Goal: Communication & Community: Connect with others

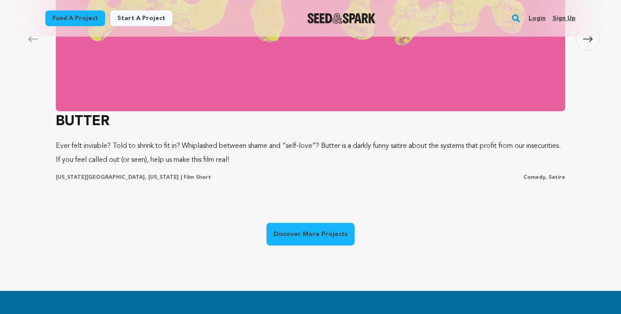
scroll to position [675, 0]
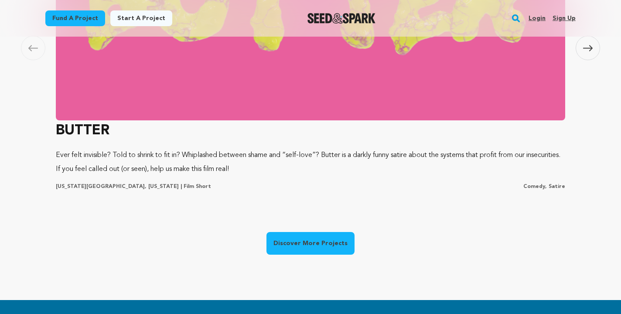
click at [248, 93] on img at bounding box center [311, 3] width 510 height 236
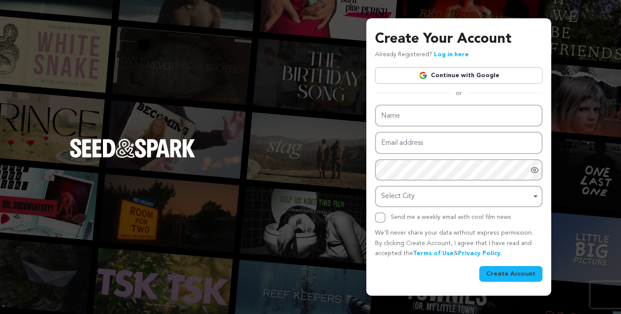
click at [415, 74] on link "Continue with Google" at bounding box center [459, 75] width 168 height 17
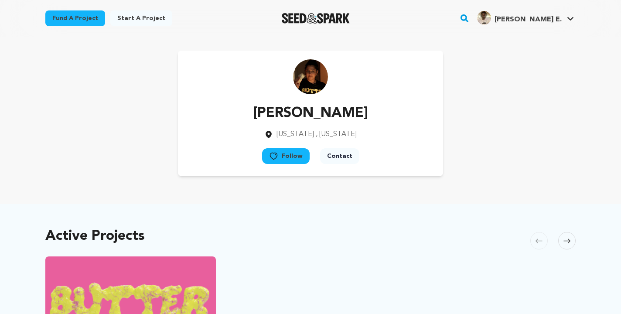
scroll to position [10, 0]
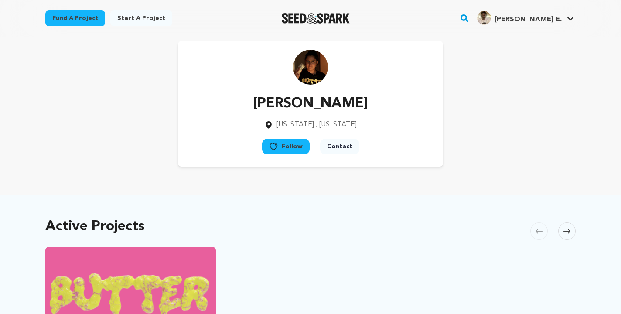
click at [336, 146] on button "Contact" at bounding box center [339, 147] width 39 height 16
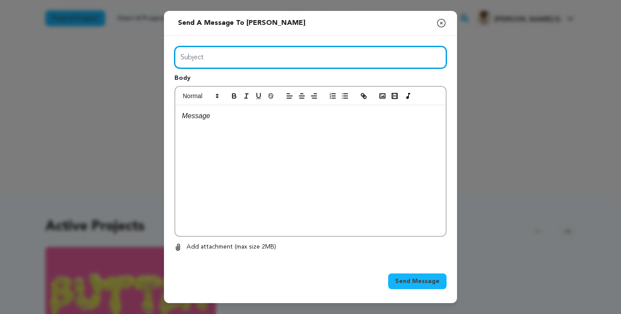
click at [290, 53] on input "Subject" at bounding box center [311, 57] width 272 height 22
type input "Eldrick Greenaway | Editor | NYC"
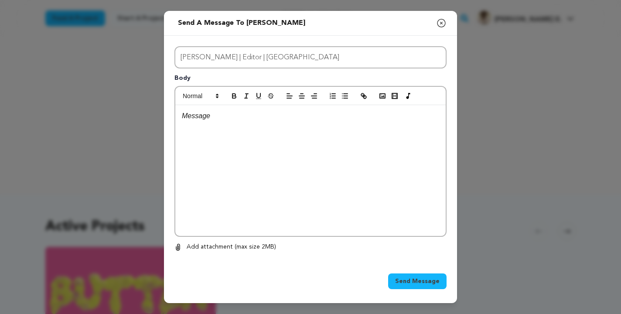
click at [260, 107] on div at bounding box center [310, 170] width 271 height 131
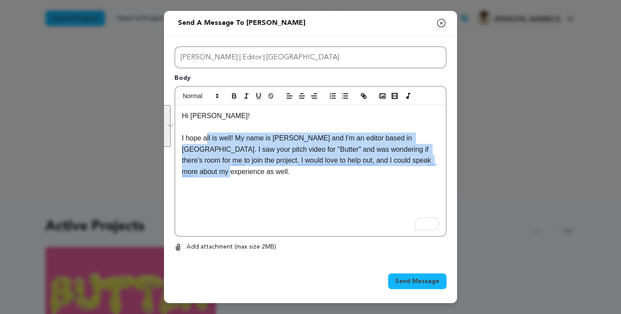
drag, startPoint x: 244, startPoint y: 173, endPoint x: 206, endPoint y: 141, distance: 49.8
click at [206, 141] on p "I hope all is well! My name is Eldrick and I'm an editor based in NYC. I saw yo…" at bounding box center [310, 155] width 257 height 45
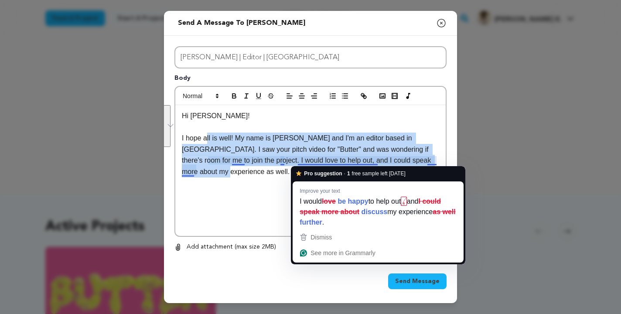
click at [330, 161] on p "I hope all is well! My name is Eldrick and I'm an editor based in NYC. I saw yo…" at bounding box center [310, 155] width 257 height 45
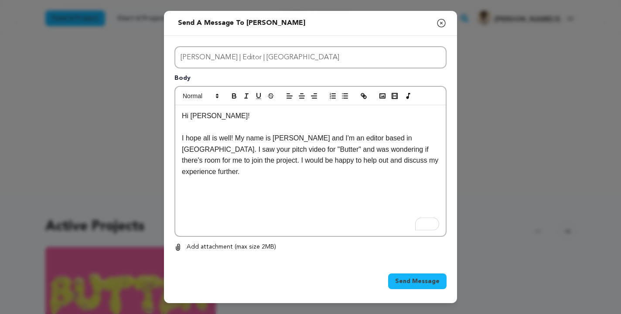
click at [429, 159] on p "I hope all is well! My name is Eldrick and I'm an editor based in NYC. I saw yo…" at bounding box center [310, 155] width 257 height 45
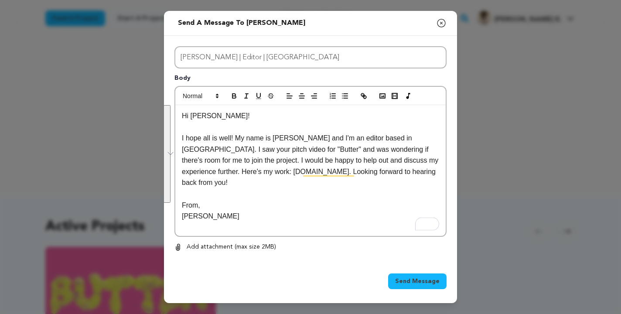
copy div "Hi Priyanka! I hope all is well! My name is Eldrick and I'm an editor based in …"
click at [330, 211] on p "Eldrick Greenaway" at bounding box center [310, 216] width 257 height 11
click at [412, 274] on button "Send Message" at bounding box center [417, 282] width 58 height 16
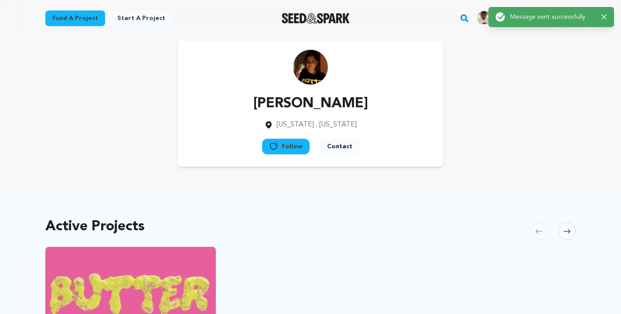
click at [307, 15] on img "Seed&Spark Homepage" at bounding box center [316, 18] width 69 height 10
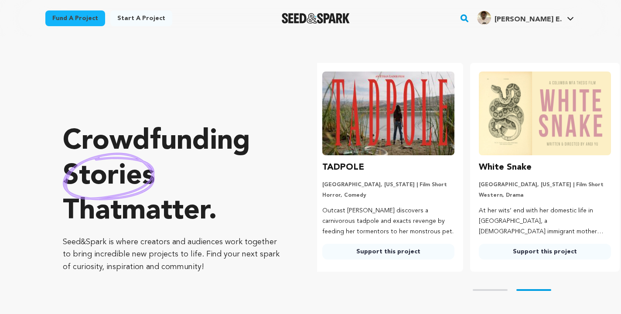
scroll to position [0, 163]
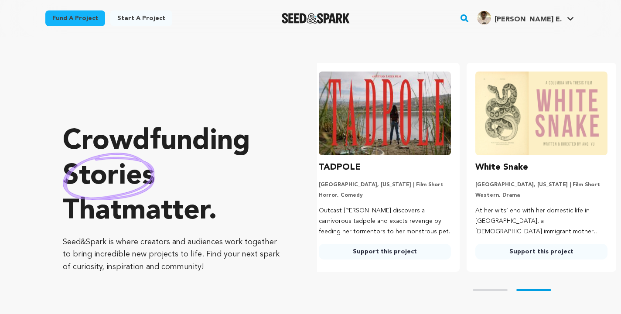
click at [360, 133] on img at bounding box center [385, 114] width 132 height 84
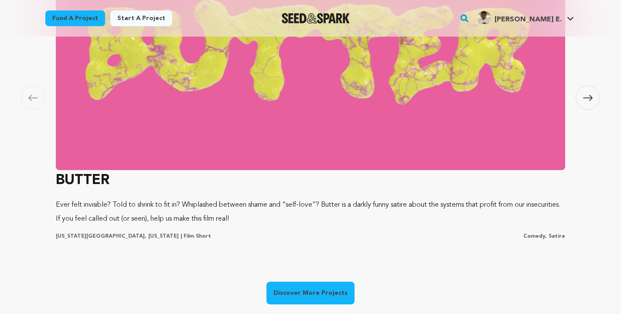
scroll to position [573, 0]
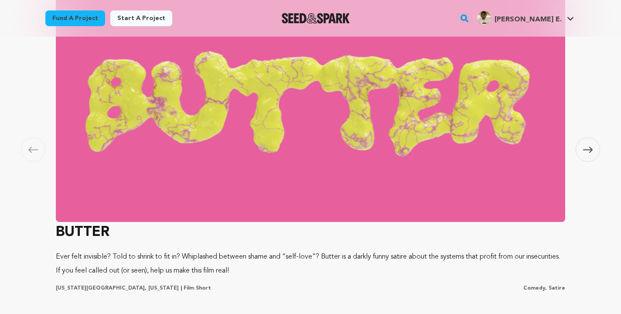
click at [576, 156] on button "Skip to next slide page" at bounding box center [588, 149] width 24 height 24
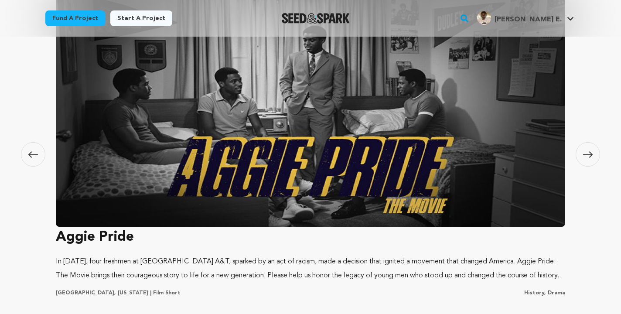
scroll to position [573, 0]
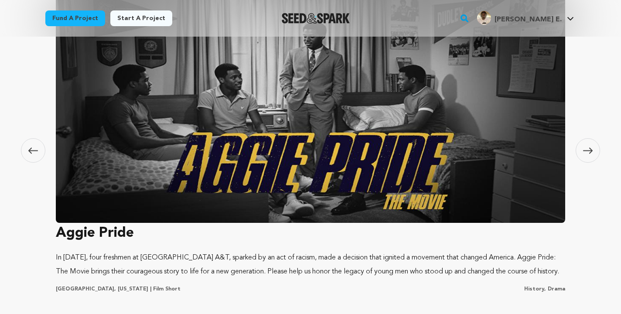
click at [512, 149] on img at bounding box center [311, 105] width 510 height 236
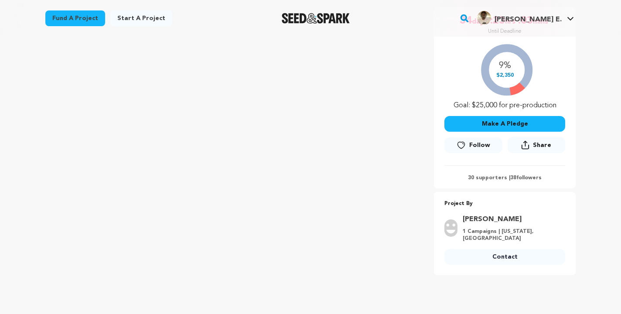
scroll to position [172, 0]
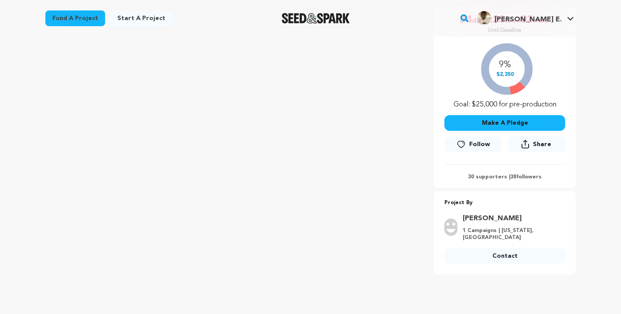
click at [485, 257] on link "Contact" at bounding box center [505, 256] width 121 height 16
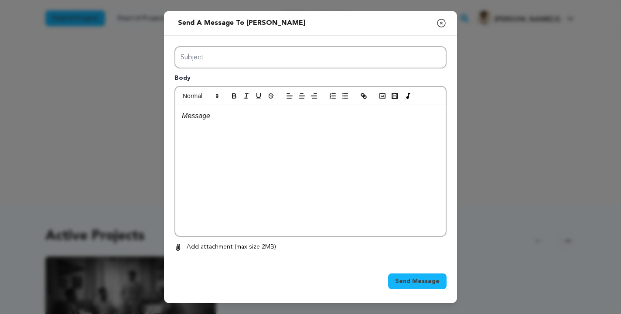
click at [286, 155] on div at bounding box center [310, 170] width 271 height 131
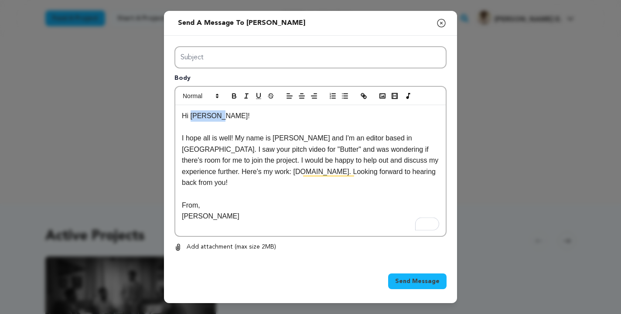
drag, startPoint x: 216, startPoint y: 119, endPoint x: 191, endPoint y: 118, distance: 25.8
click at [191, 118] on p "Hi Priyanka!" at bounding box center [310, 115] width 257 height 11
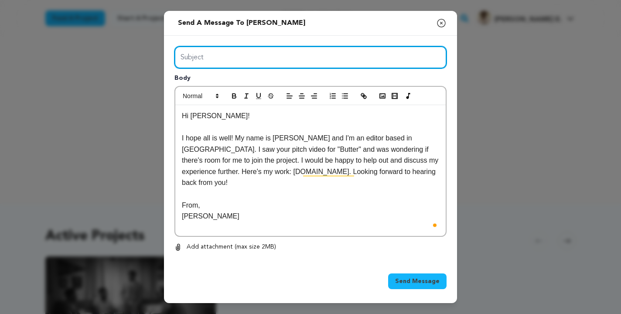
click at [195, 57] on input "Subject" at bounding box center [311, 57] width 272 height 22
type input "Eldrick Greenaway | Editor | NYC"
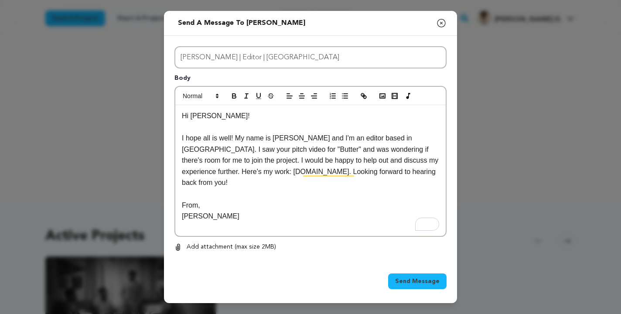
click at [406, 278] on span "Send Message" at bounding box center [417, 281] width 45 height 9
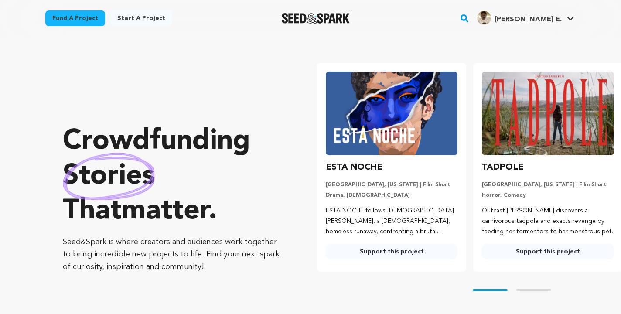
scroll to position [573, 0]
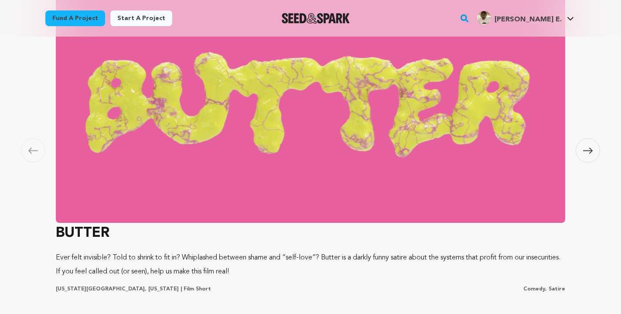
click at [606, 158] on div "Carousel Skip to previous slide page [GEOGRAPHIC_DATA] [GEOGRAPHIC_DATA] Ever f…" at bounding box center [310, 141] width 621 height 524
click at [591, 152] on icon at bounding box center [588, 150] width 10 height 7
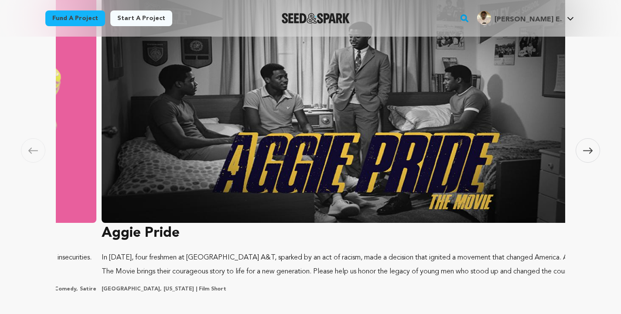
scroll to position [0, 142]
click at [591, 152] on icon at bounding box center [588, 150] width 10 height 7
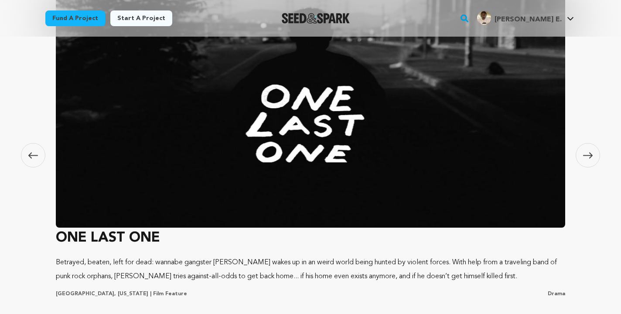
scroll to position [0, 163]
click at [580, 154] on span at bounding box center [588, 155] width 24 height 24
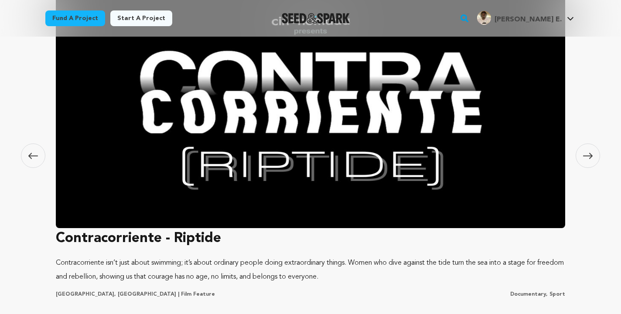
scroll to position [568, 0]
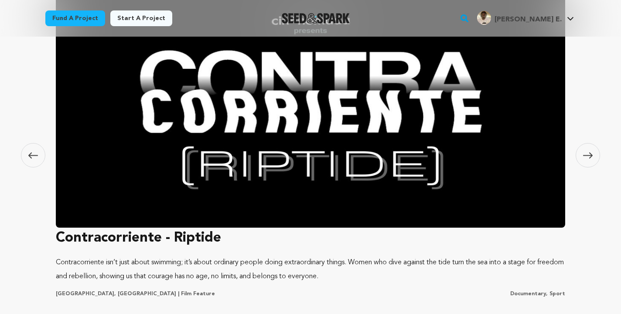
click at [590, 161] on span at bounding box center [588, 155] width 24 height 24
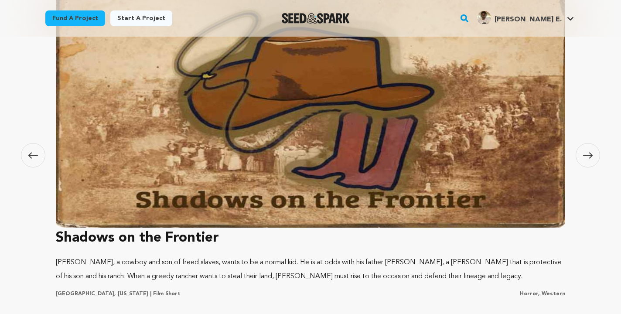
scroll to position [0, 163]
click at [590, 161] on span at bounding box center [588, 155] width 24 height 24
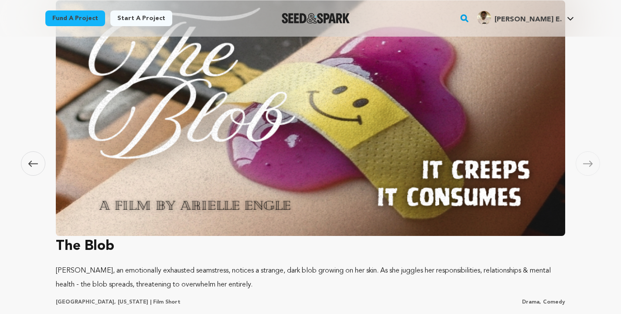
scroll to position [557, 0]
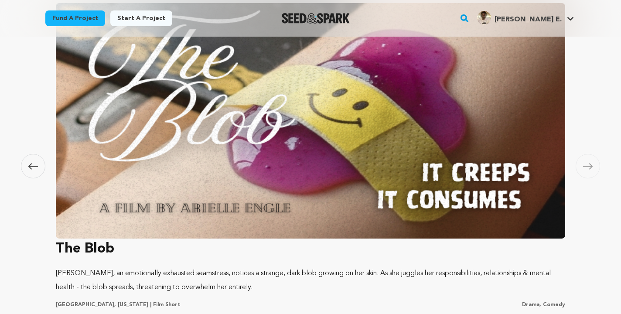
click at [485, 141] on img at bounding box center [311, 121] width 510 height 236
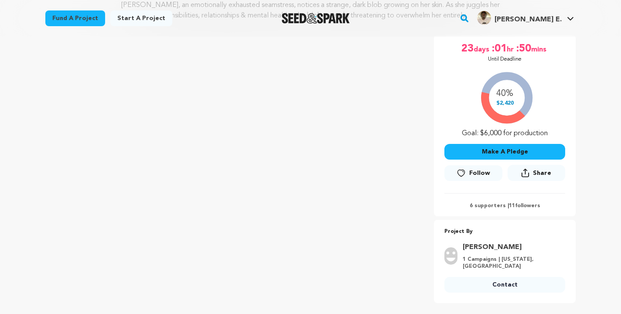
scroll to position [151, 0]
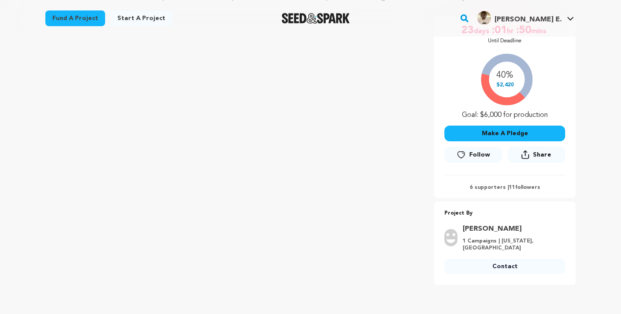
click at [483, 250] on div "[PERSON_NAME] 1 Campaigns | [US_STATE], [GEOGRAPHIC_DATA] Contact" at bounding box center [505, 251] width 121 height 54
click at [483, 259] on link "Contact" at bounding box center [505, 267] width 121 height 16
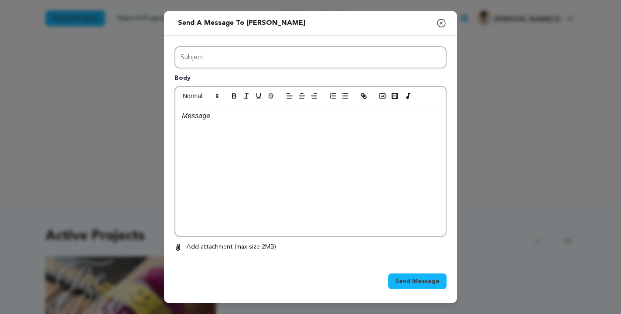
click at [319, 141] on div at bounding box center [310, 170] width 271 height 131
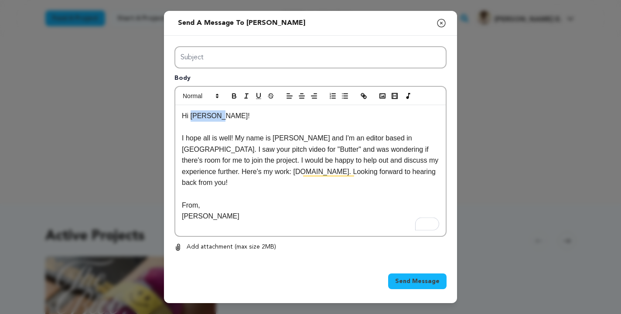
drag, startPoint x: 218, startPoint y: 117, endPoint x: 191, endPoint y: 117, distance: 27.1
click at [191, 117] on p "Hi Priyanka!" at bounding box center [310, 115] width 257 height 11
drag, startPoint x: 256, startPoint y: 147, endPoint x: 219, endPoint y: 147, distance: 37.1
click at [219, 147] on p "I hope all is well! My name is Eldrick and I'm an editor based in NYC. I saw yo…" at bounding box center [310, 161] width 257 height 56
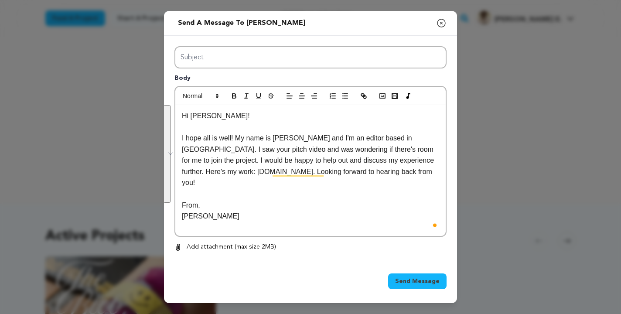
copy div "Hi Arielle! I hope all is well! My name is Eldrick and I'm an editor based in N…"
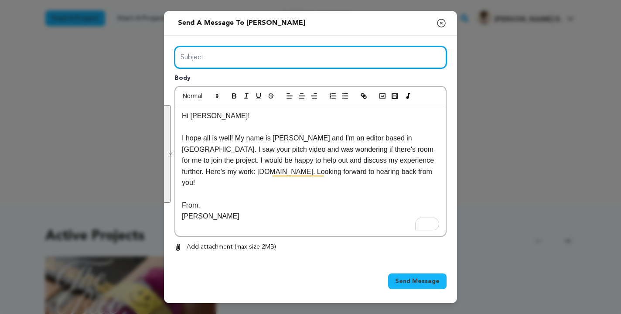
click at [343, 65] on input "Subject" at bounding box center [311, 57] width 272 height 22
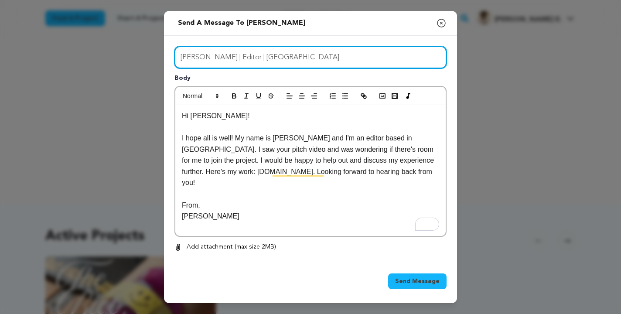
type input "Eldrick Greenaway | Editor | NYC"
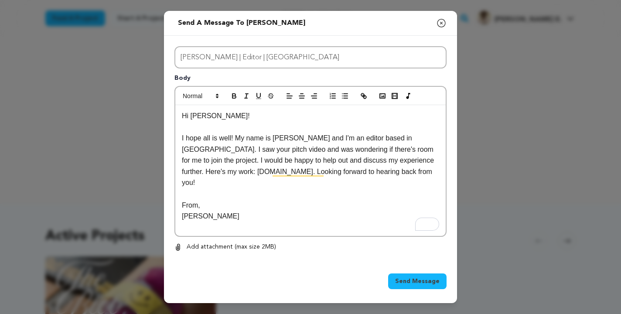
click at [426, 278] on span "Send Message" at bounding box center [417, 281] width 45 height 9
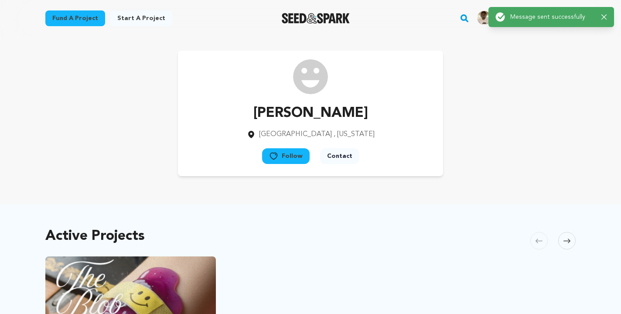
click at [490, 140] on div "Arielle Engle Atlanta , Georgia Follow" at bounding box center [310, 114] width 531 height 126
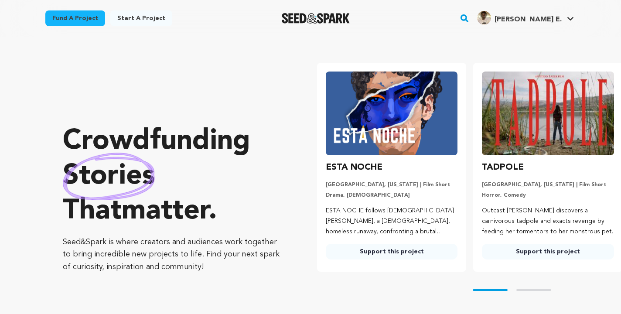
scroll to position [557, 0]
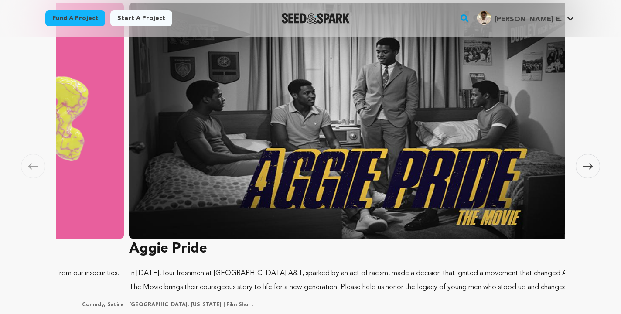
click at [590, 166] on icon at bounding box center [588, 166] width 10 height 6
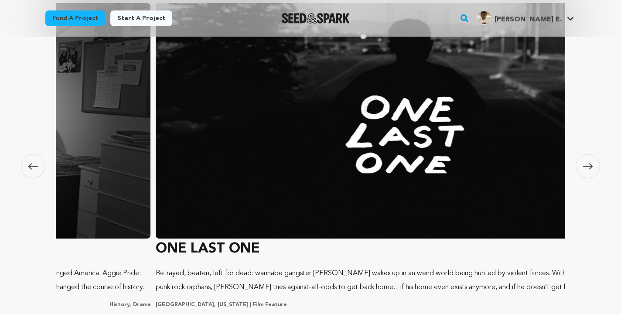
scroll to position [0, 984]
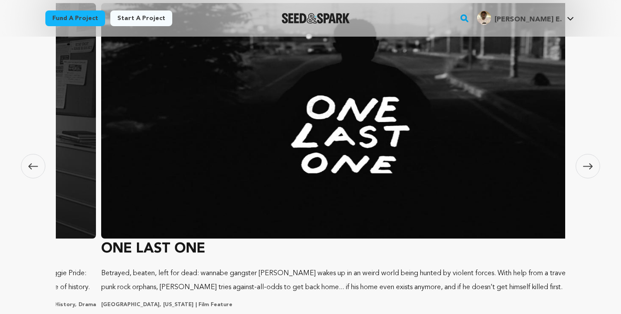
click at [590, 166] on icon at bounding box center [588, 166] width 10 height 6
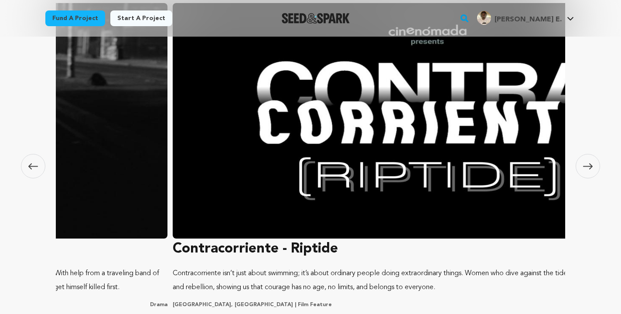
scroll to position [0, 163]
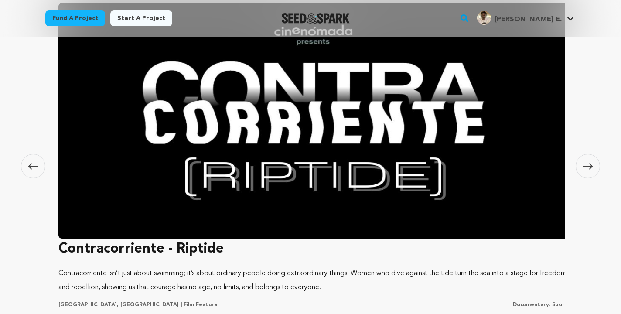
click at [590, 166] on icon at bounding box center [588, 166] width 10 height 6
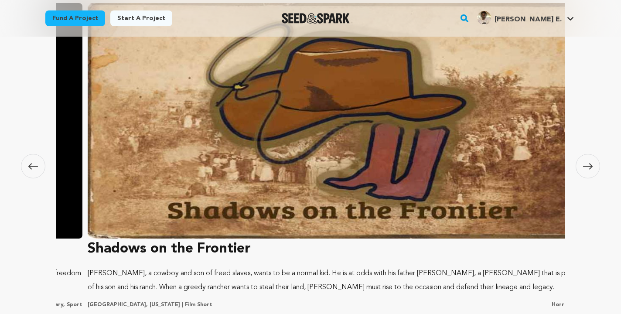
click at [590, 166] on icon at bounding box center [588, 166] width 10 height 6
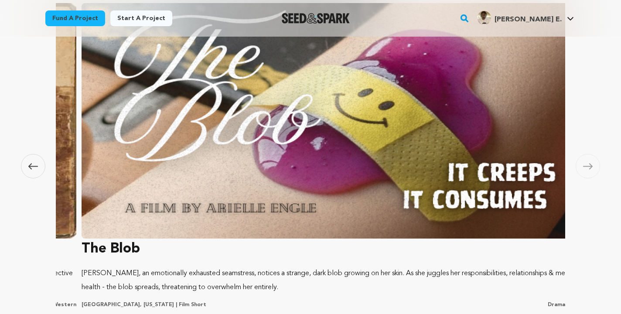
click at [590, 166] on icon at bounding box center [588, 166] width 10 height 6
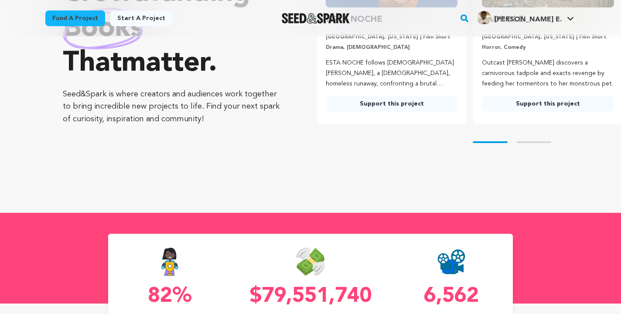
scroll to position [31, 0]
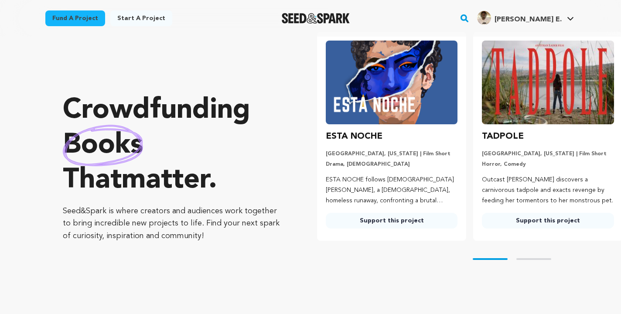
click at [560, 12] on div "[PERSON_NAME] E." at bounding box center [519, 18] width 85 height 14
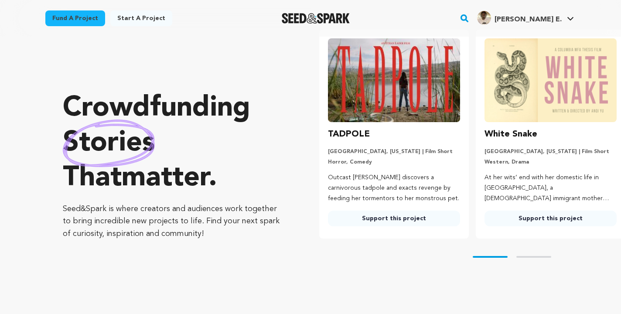
scroll to position [0, 163]
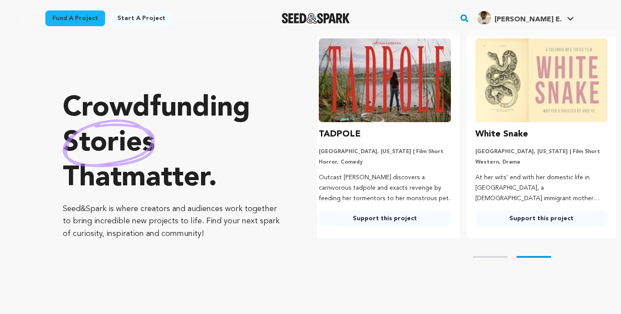
click at [368, 86] on img at bounding box center [385, 80] width 132 height 84
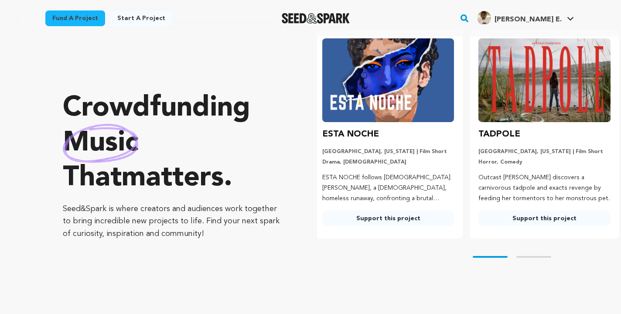
scroll to position [0, 0]
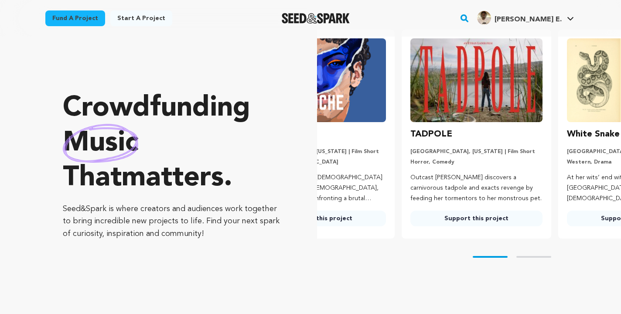
click at [535, 218] on link "Support this project" at bounding box center [477, 219] width 132 height 16
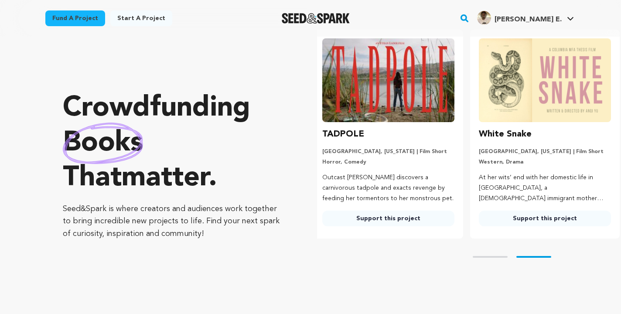
scroll to position [0, 163]
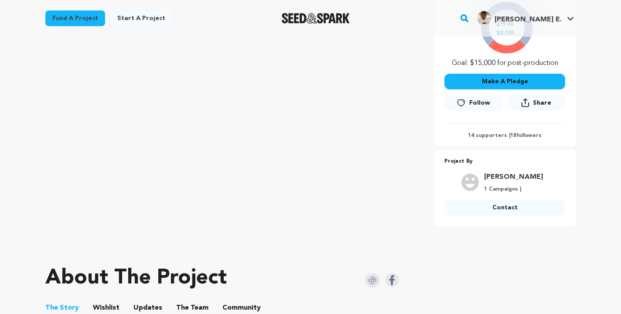
scroll to position [203, 0]
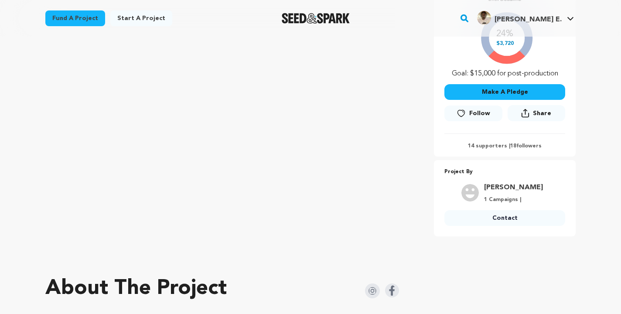
click at [485, 214] on link "Contact" at bounding box center [505, 218] width 121 height 16
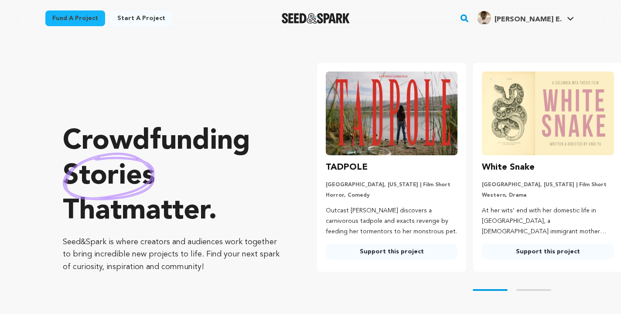
click at [470, 18] on rect "button" at bounding box center [465, 18] width 10 height 10
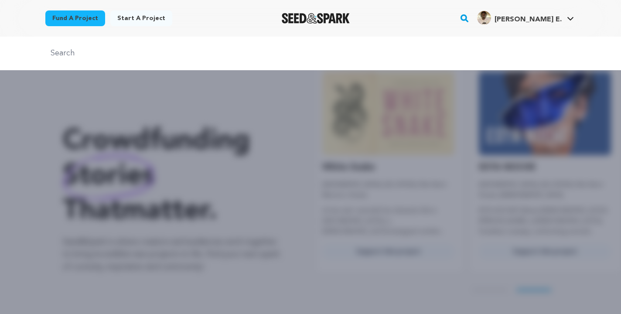
scroll to position [0, 163]
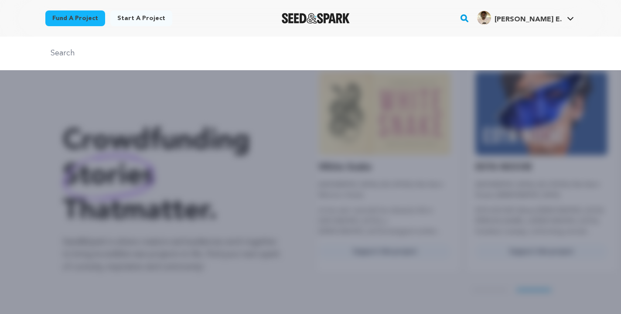
click at [254, 112] on div at bounding box center [310, 194] width 621 height 314
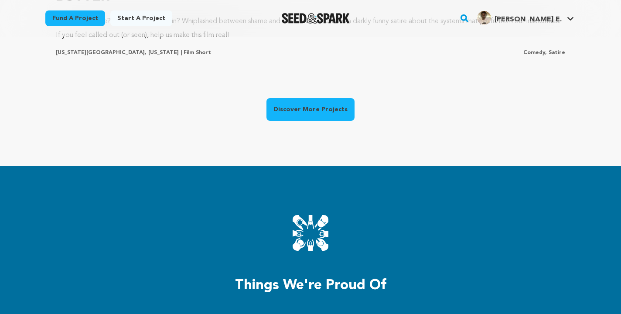
scroll to position [849, 0]
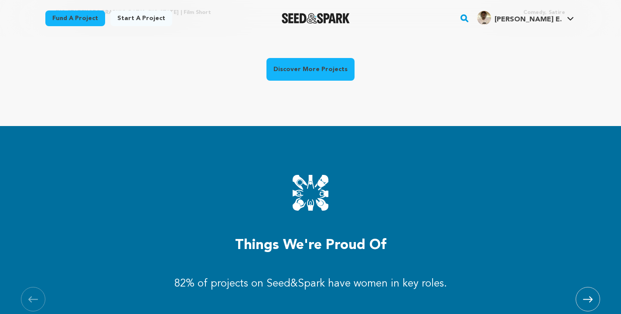
click at [302, 69] on link "Discover More Projects" at bounding box center [311, 69] width 88 height 23
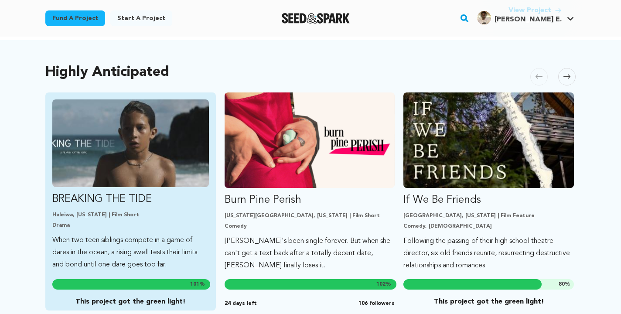
scroll to position [469, 0]
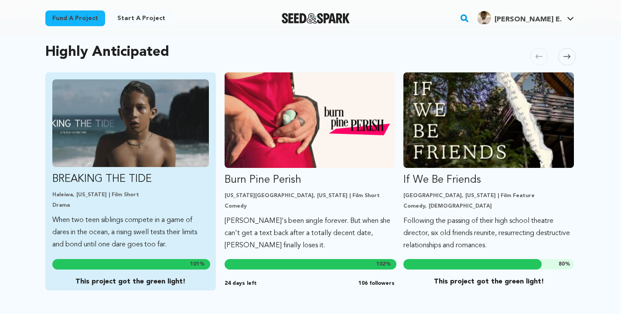
click at [178, 149] on img "Fund BREAKING THE TIDE" at bounding box center [130, 123] width 157 height 88
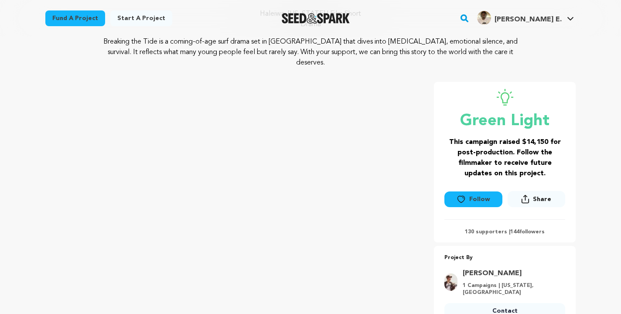
scroll to position [329, 0]
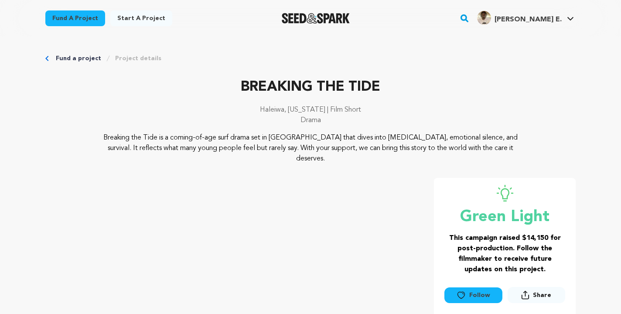
scroll to position [236, 0]
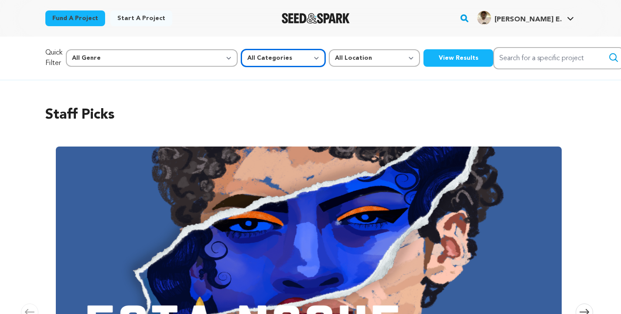
click at [241, 53] on select "All Categories Film Feature Film Short Series Music Video Comics Artist Residen…" at bounding box center [283, 57] width 84 height 17
select select "382"
click at [241, 49] on select "All Categories Film Feature Film Short Series Music Video Comics Artist Residen…" at bounding box center [283, 57] width 84 height 17
click at [424, 55] on button "View Results" at bounding box center [459, 57] width 70 height 17
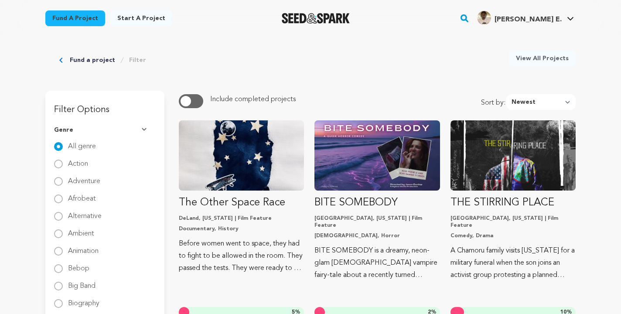
scroll to position [25, 0]
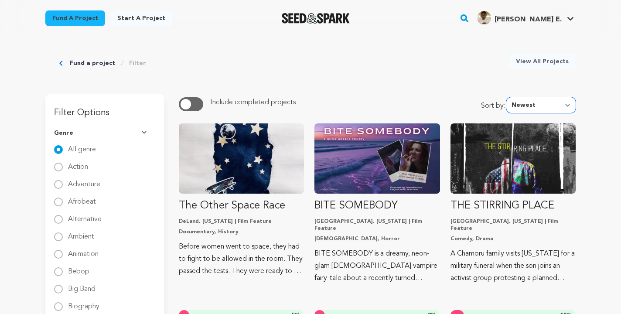
click at [522, 99] on select "Newest Most Popular Most Funded Trending Now Ending Now Amount Raised" at bounding box center [541, 105] width 69 height 16
select select "ending_now"
click at [509, 97] on select "Newest Most Popular Most Funded Trending Now Ending Now Amount Raised" at bounding box center [541, 105] width 69 height 16
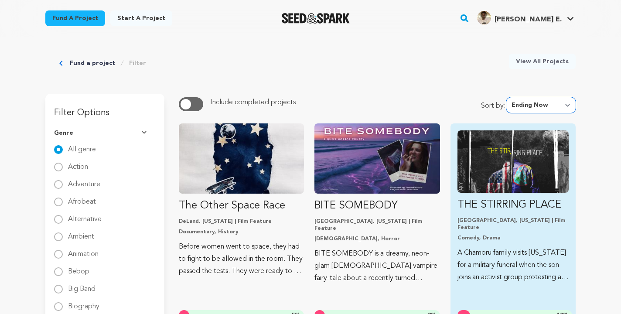
scroll to position [1, 0]
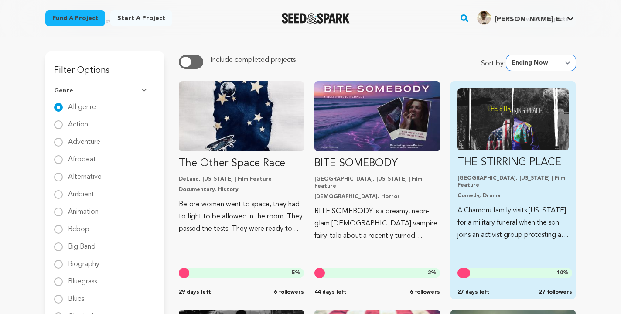
scroll to position [30, 0]
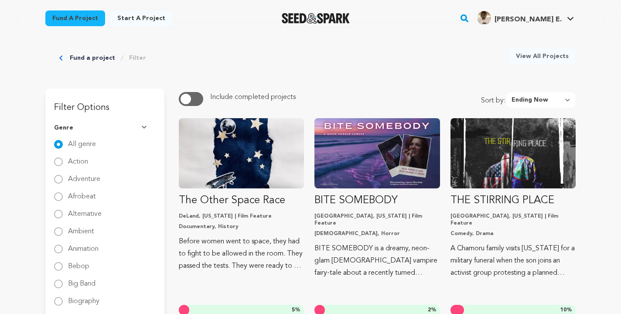
click at [473, 92] on div "Exclude completed projects Include completed projects Sort by: Newest Most Popu…" at bounding box center [377, 100] width 397 height 16
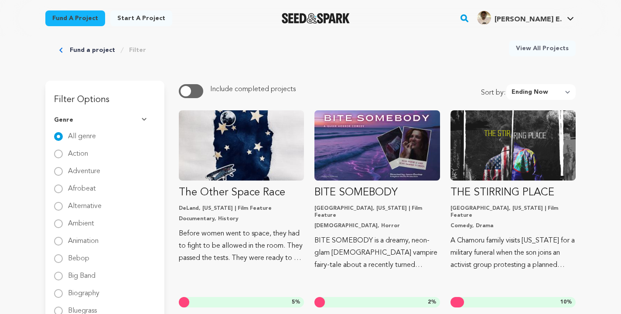
click at [88, 151] on div "Action" at bounding box center [105, 154] width 102 height 10
click at [79, 151] on label "Action" at bounding box center [78, 151] width 20 height 14
click at [63, 151] on input "Action" at bounding box center [58, 154] width 9 height 9
radio input "true"
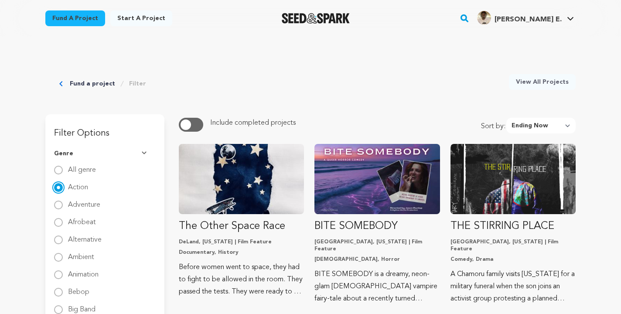
scroll to position [0, 0]
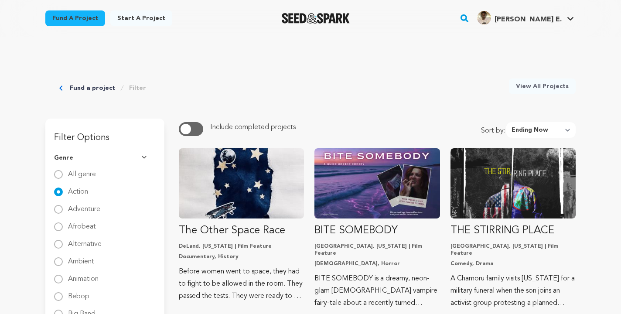
click at [70, 171] on label "All genre" at bounding box center [82, 171] width 28 height 14
click at [63, 171] on input "All genre" at bounding box center [58, 174] width 9 height 9
radio input "true"
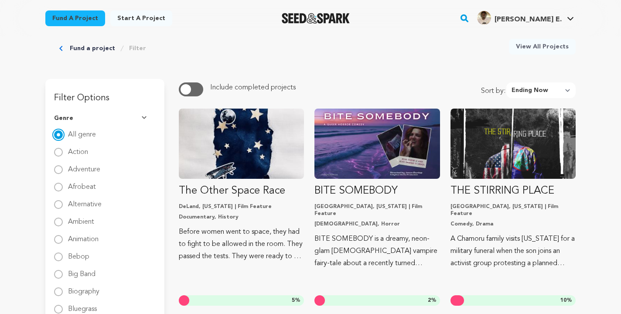
scroll to position [46, 0]
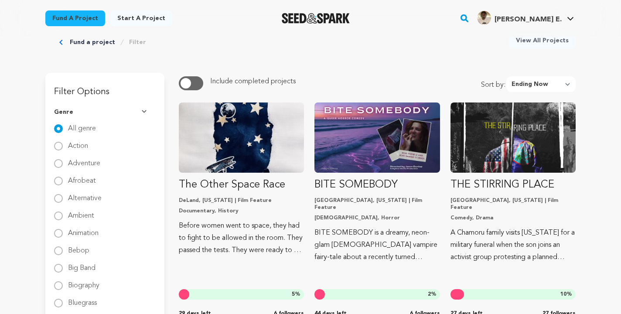
click at [190, 83] on span "button" at bounding box center [186, 83] width 10 height 10
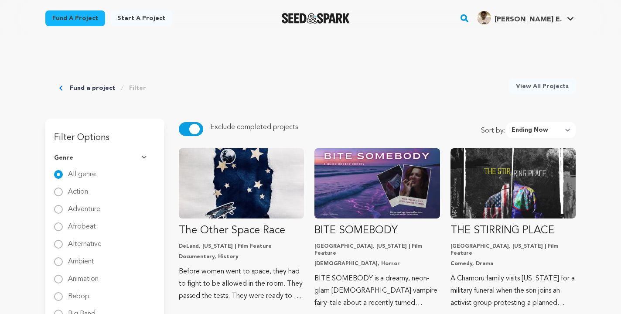
click at [193, 131] on span "button" at bounding box center [194, 129] width 10 height 10
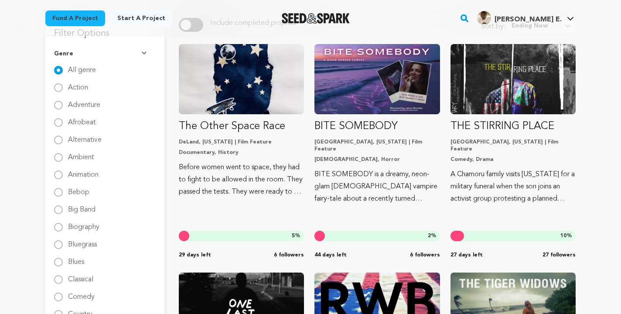
scroll to position [15, 0]
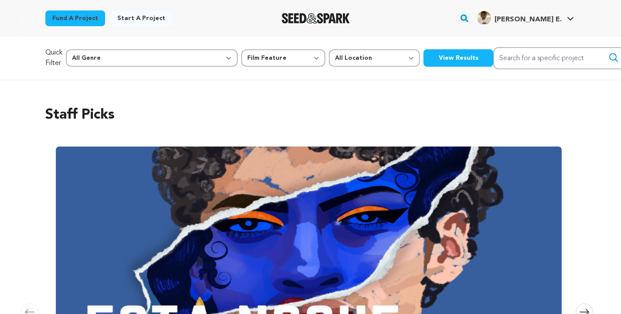
select select "382"
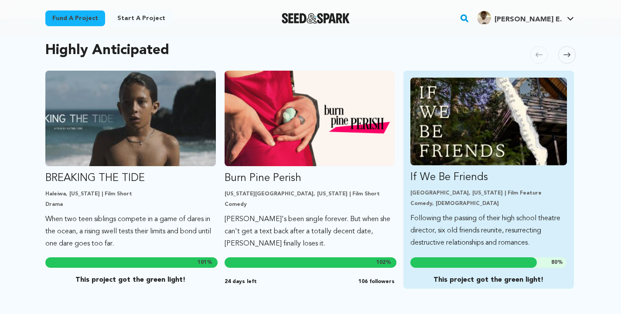
scroll to position [461, 0]
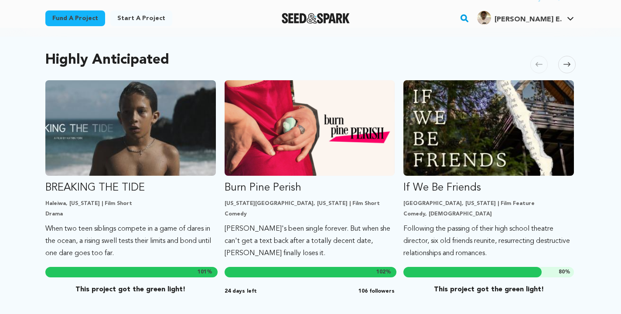
click at [556, 52] on div "Highly Anticipated [GEOGRAPHIC_DATA] Skip to previous slide page [GEOGRAPHIC_DA…" at bounding box center [310, 180] width 531 height 271
click at [565, 61] on icon at bounding box center [567, 64] width 7 height 7
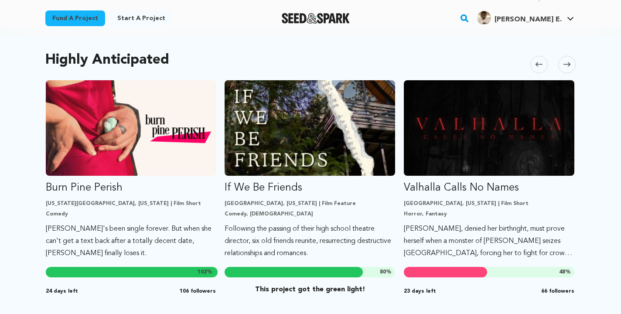
click at [565, 61] on icon at bounding box center [567, 64] width 7 height 7
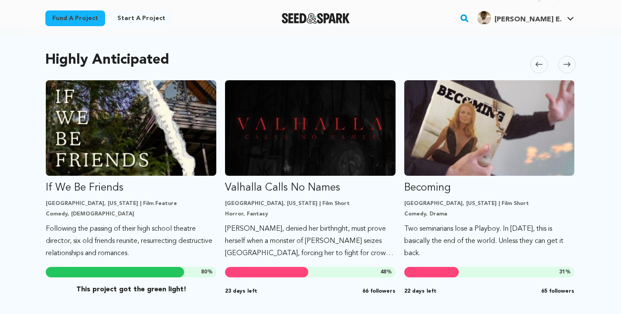
scroll to position [0, 358]
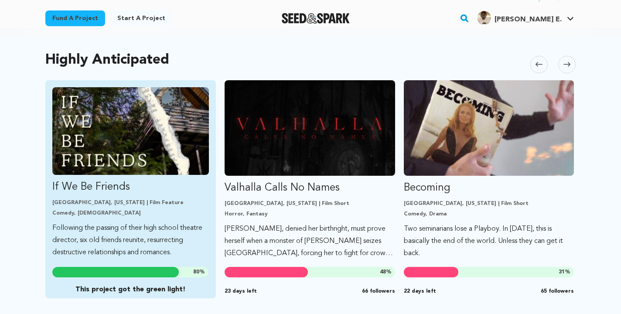
click at [146, 180] on p "If We Be Friends" at bounding box center [130, 187] width 157 height 14
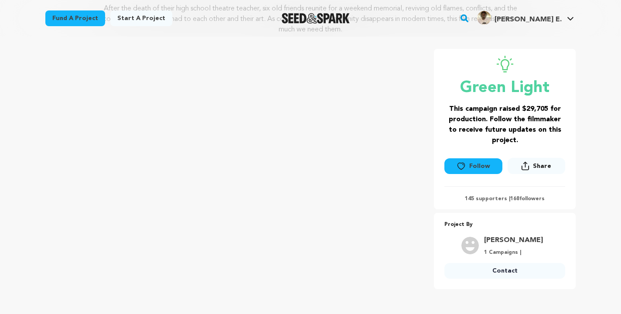
scroll to position [142, 0]
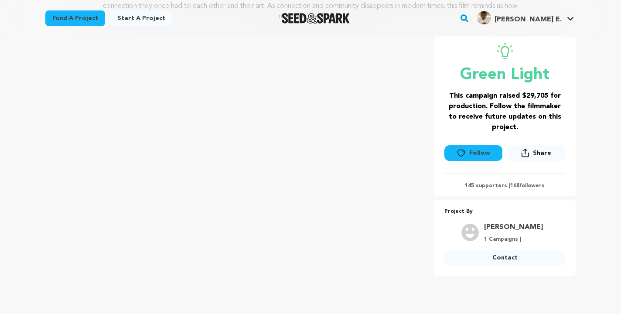
click at [469, 260] on link "Contact" at bounding box center [505, 258] width 121 height 16
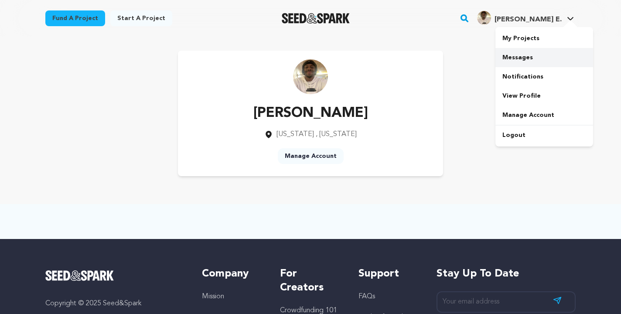
click at [526, 58] on link "Messages" at bounding box center [545, 57] width 98 height 19
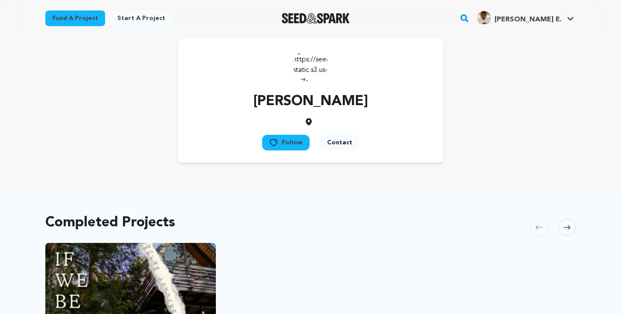
scroll to position [14, 0]
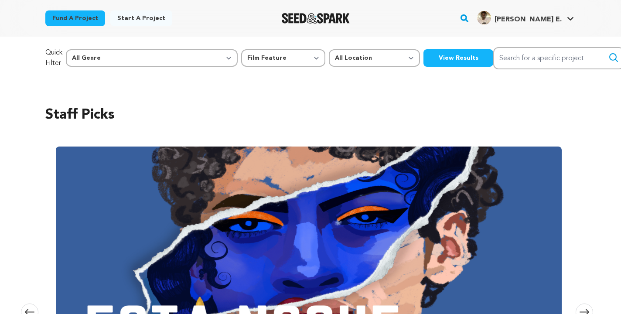
select select "382"
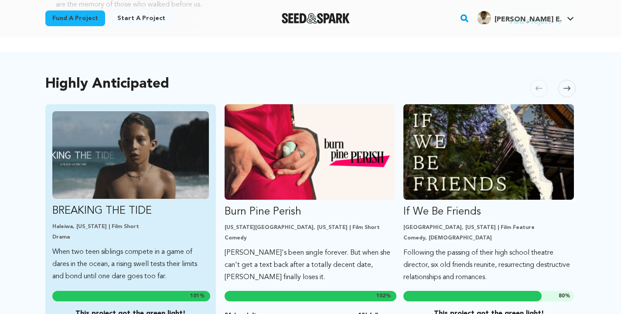
scroll to position [404, 0]
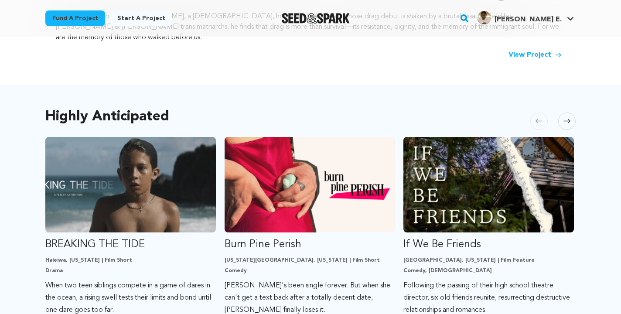
click at [575, 113] on span at bounding box center [567, 121] width 17 height 17
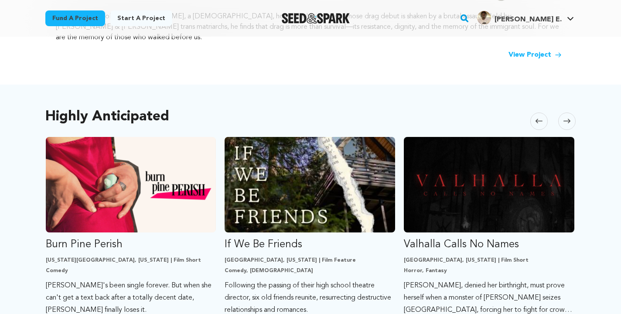
click at [575, 113] on span at bounding box center [567, 121] width 17 height 17
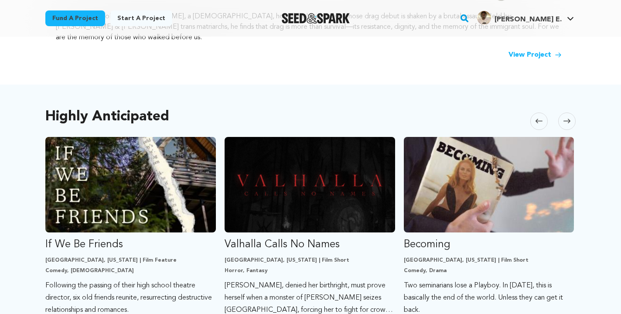
click at [568, 119] on icon at bounding box center [567, 121] width 7 height 4
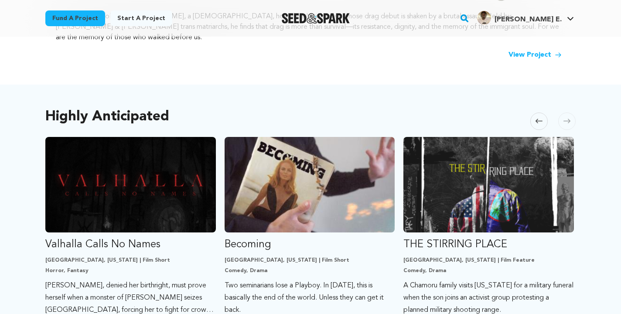
click at [568, 119] on icon at bounding box center [567, 121] width 7 height 4
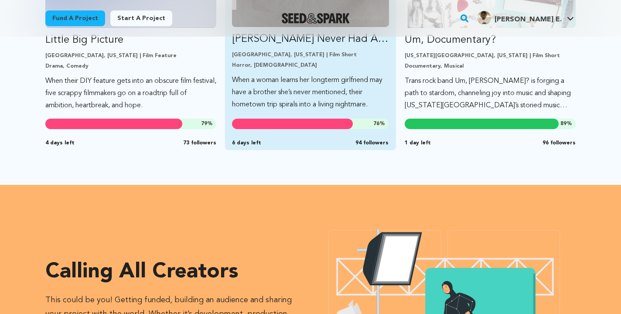
scroll to position [720, 0]
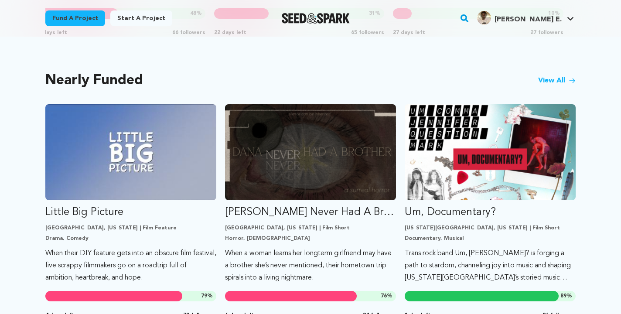
click at [559, 75] on link "View All" at bounding box center [557, 80] width 38 height 10
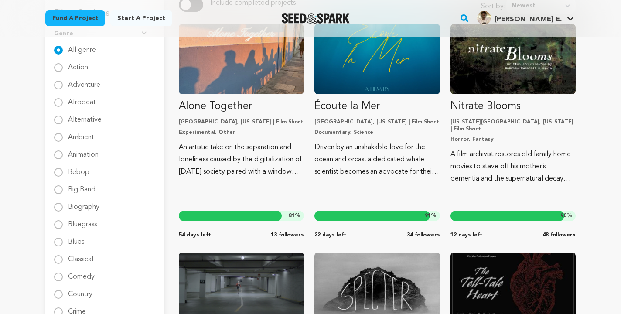
scroll to position [126, 0]
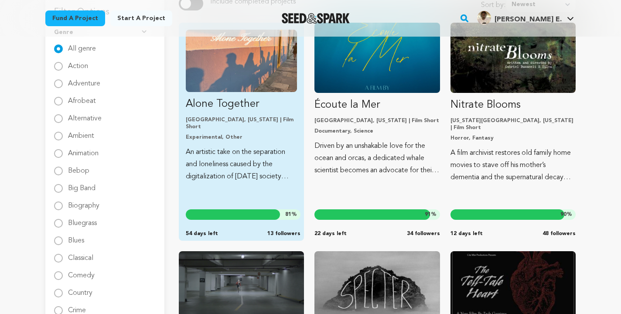
click at [242, 93] on link "Alone Together Isla Vista, California | Film Short Experimental, Other An artis…" at bounding box center [241, 106] width 111 height 153
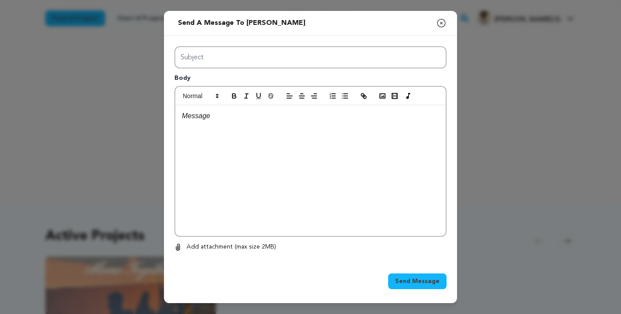
click at [292, 160] on div at bounding box center [310, 170] width 271 height 131
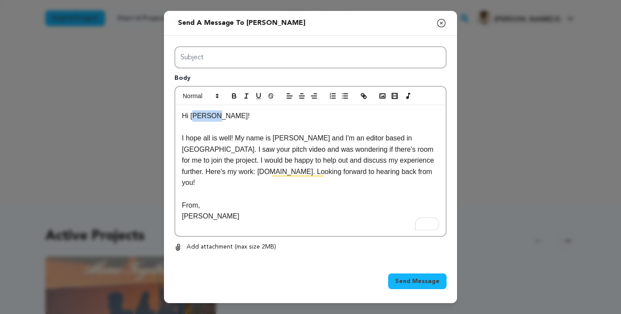
drag, startPoint x: 211, startPoint y: 118, endPoint x: 195, endPoint y: 119, distance: 15.3
click at [195, 119] on p "Hi Arielle!" at bounding box center [310, 115] width 257 height 11
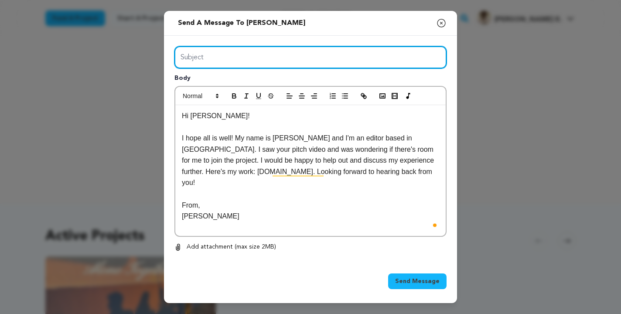
click at [187, 62] on input "Subject" at bounding box center [311, 57] width 272 height 22
type input "Eldrick Greenaway | Editor | NYC"
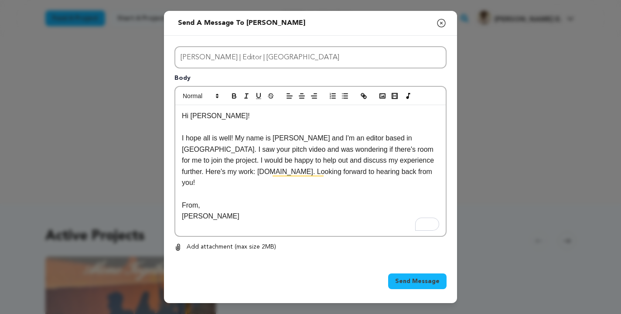
click at [395, 285] on button "Send Message" at bounding box center [417, 282] width 58 height 16
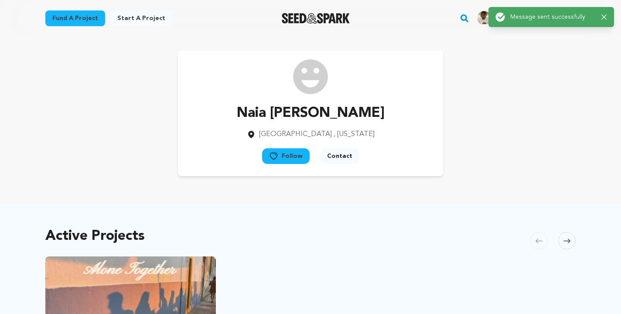
click at [512, 183] on div "Naia Bennitt Isla Vista , California Follow" at bounding box center [310, 114] width 559 height 154
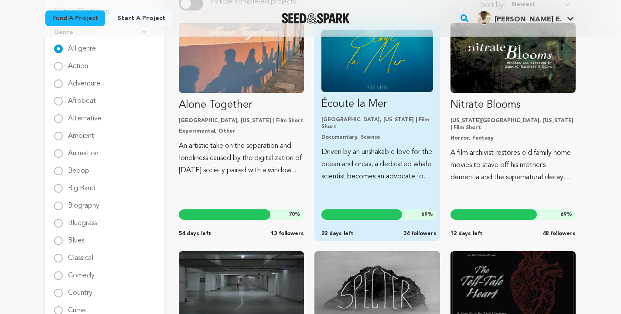
scroll to position [138, 0]
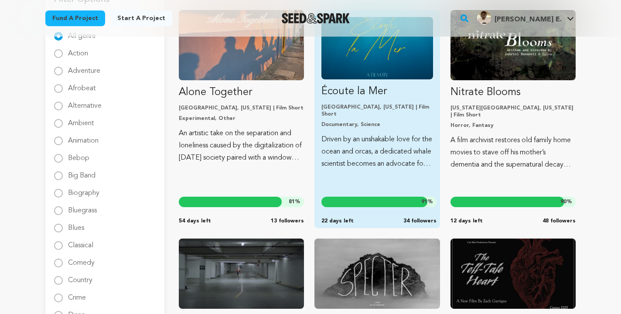
click at [352, 138] on p "Driven by an unshakable love for the ocean and orcas, a dedicated whale scienti…" at bounding box center [377, 152] width 111 height 37
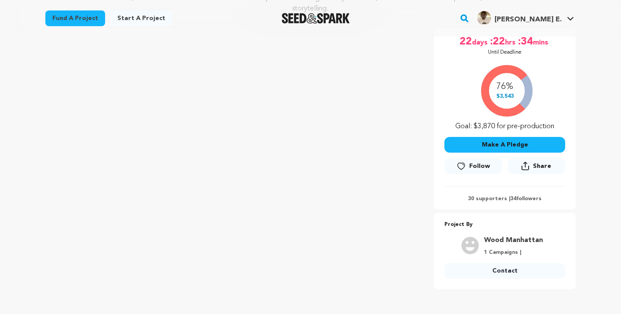
scroll to position [201, 0]
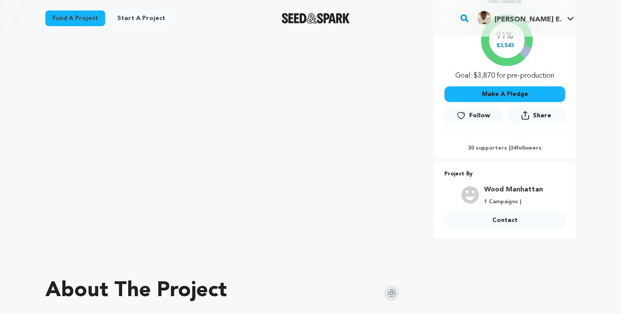
click at [485, 223] on link "Contact" at bounding box center [505, 221] width 121 height 16
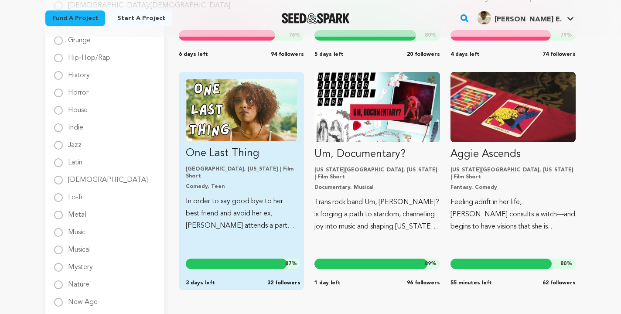
scroll to position [773, 0]
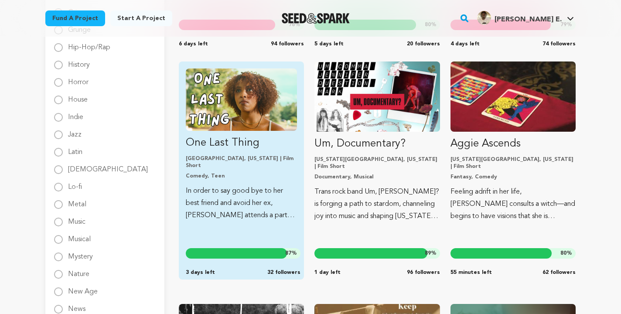
click at [260, 201] on p "In order to say good bye to her best friend and avoid her ex, [PERSON_NAME] att…" at bounding box center [241, 203] width 111 height 37
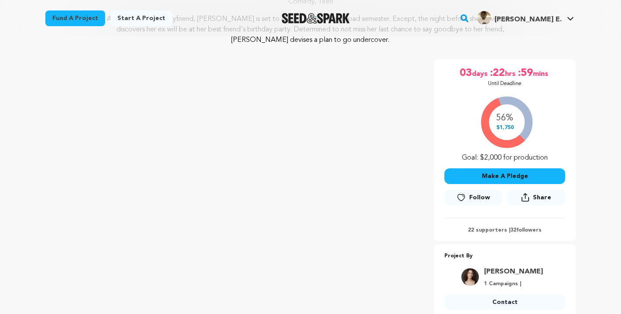
scroll to position [163, 0]
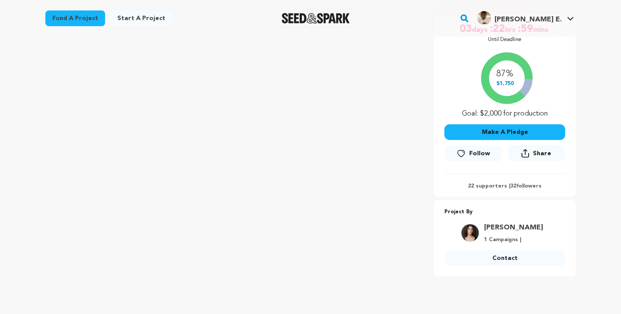
click at [454, 260] on link "Contact" at bounding box center [505, 258] width 121 height 16
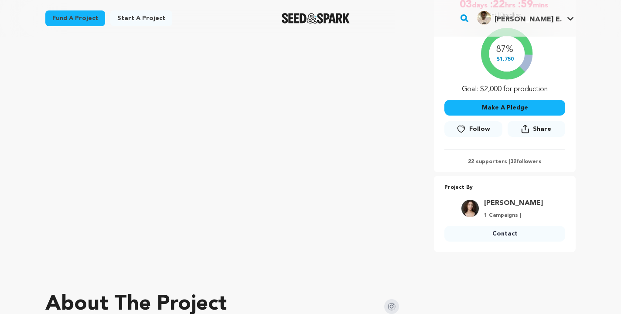
scroll to position [194, 0]
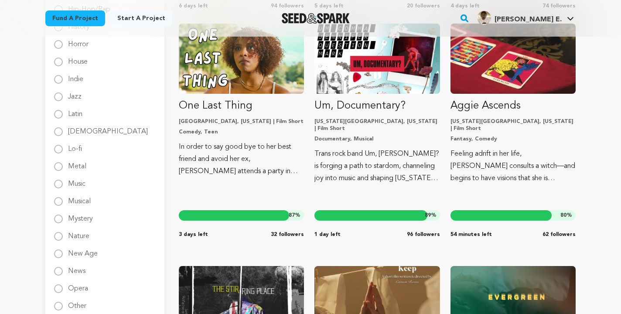
scroll to position [813, 0]
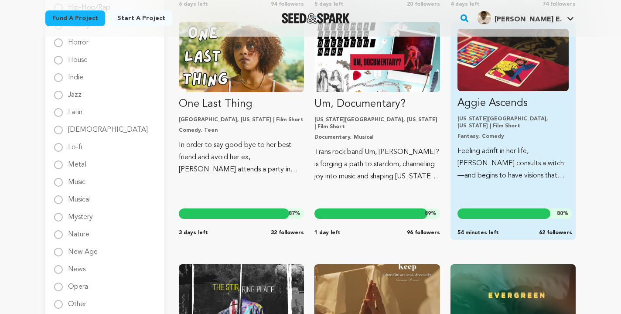
click at [471, 145] on p "Feeling adrift in her life, [PERSON_NAME] consults a witch—and begins to have v…" at bounding box center [513, 163] width 111 height 37
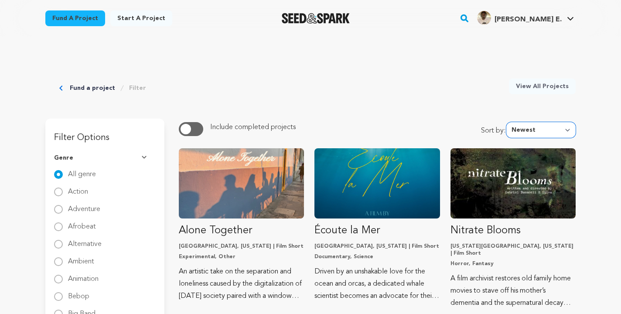
click at [540, 134] on select "Newest Most Popular Most Funded Trending Now Ending Now Amount Raised" at bounding box center [541, 130] width 69 height 16
select select "most_funded"
click at [509, 122] on select "Newest Most Popular Most Funded Trending Now Ending Now Amount Raised" at bounding box center [541, 130] width 69 height 16
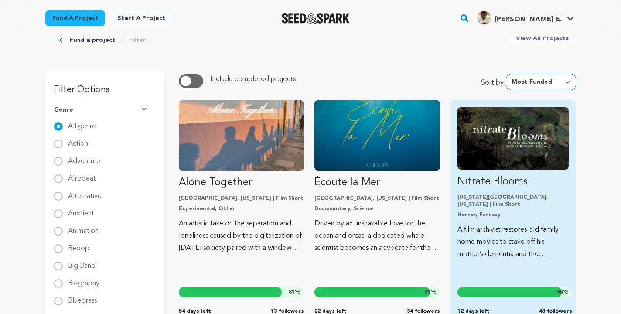
scroll to position [41, 0]
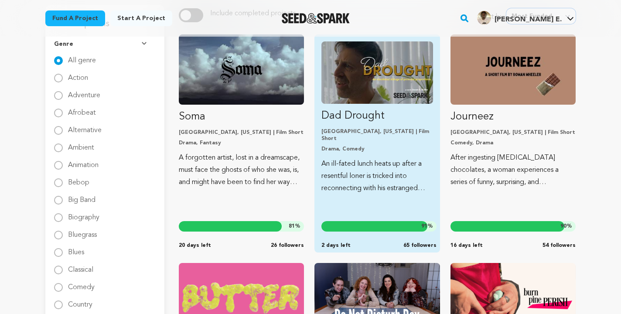
scroll to position [125, 0]
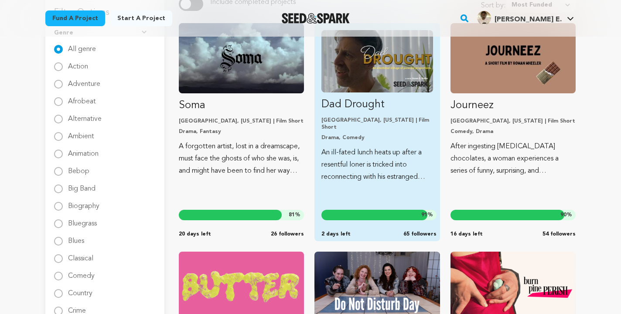
click at [374, 171] on p "An ill-fated lunch heats up after a resentful loner is tricked into reconnectin…" at bounding box center [377, 165] width 111 height 37
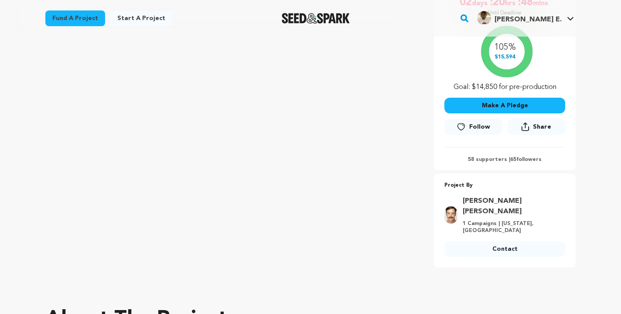
scroll to position [205, 0]
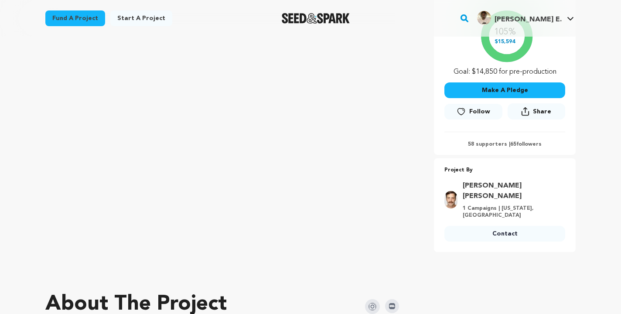
click at [471, 226] on link "Contact" at bounding box center [505, 234] width 121 height 16
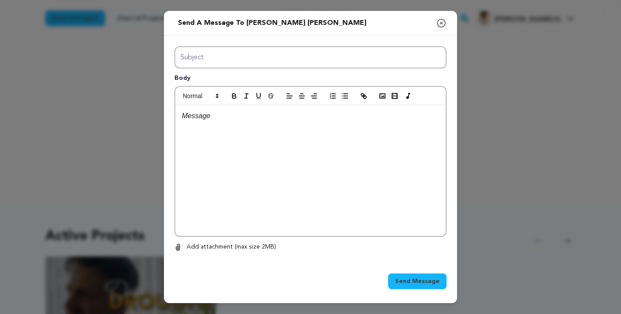
click at [232, 144] on div at bounding box center [310, 170] width 271 height 131
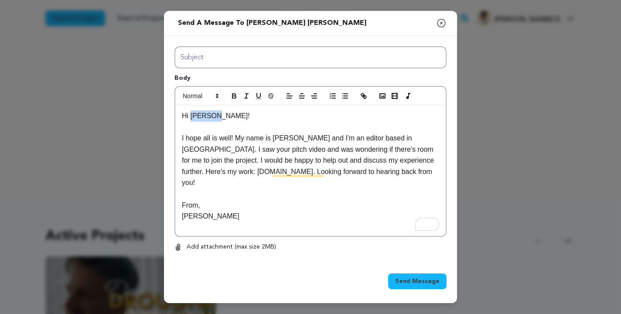
drag, startPoint x: 209, startPoint y: 116, endPoint x: 191, endPoint y: 116, distance: 18.3
click at [191, 116] on p "Hi Arielle!" at bounding box center [310, 115] width 257 height 11
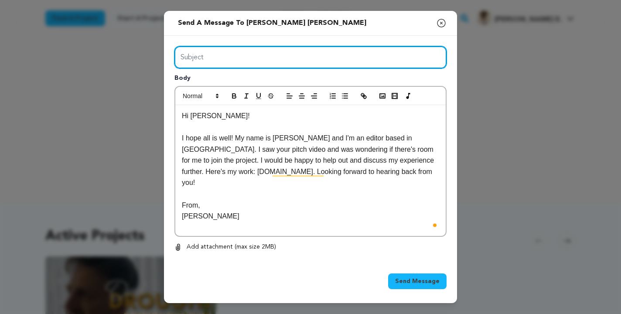
click at [208, 55] on input "Subject" at bounding box center [311, 57] width 272 height 22
type input "Eldrick Greenaway | Editor | NYC"
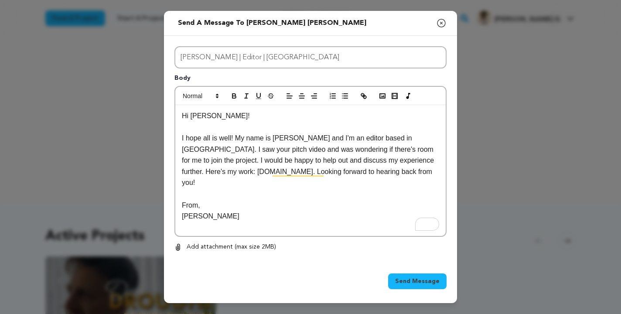
click at [403, 267] on div "Send Message" at bounding box center [310, 283] width 293 height 40
click at [403, 276] on button "Send Message" at bounding box center [417, 282] width 58 height 16
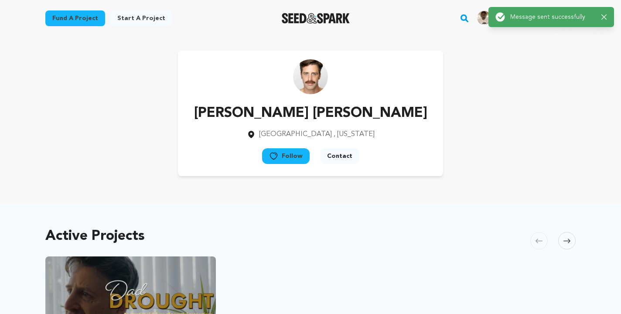
click at [603, 18] on icon "button" at bounding box center [604, 16] width 5 height 5
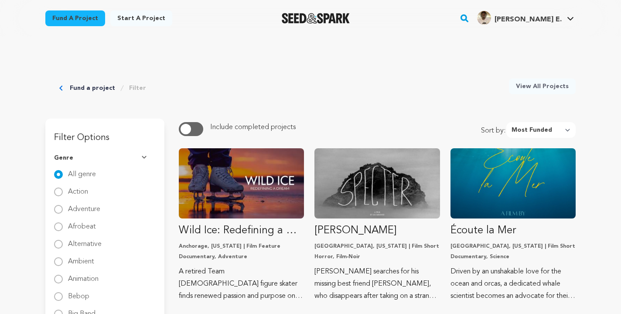
select select "most_funded"
